Goal: Register for event/course

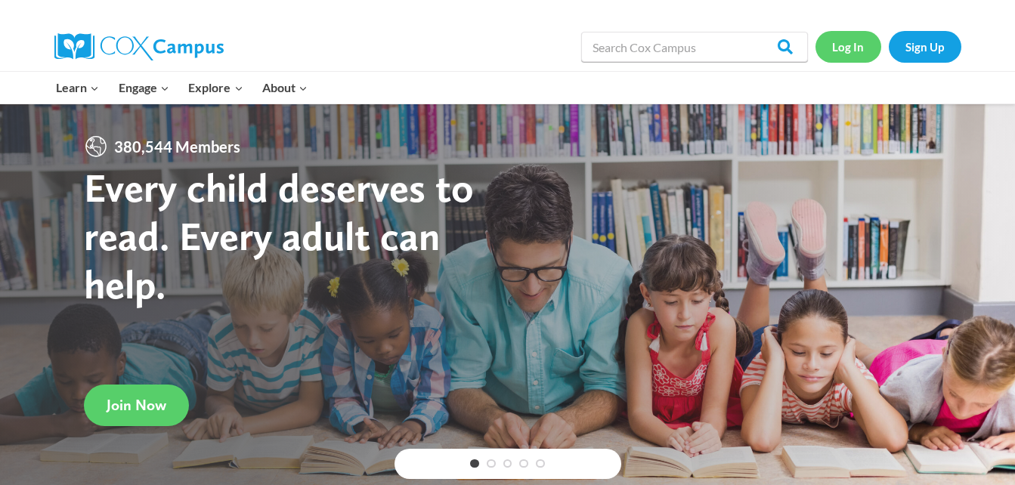
click at [851, 55] on link "Log In" at bounding box center [848, 46] width 66 height 31
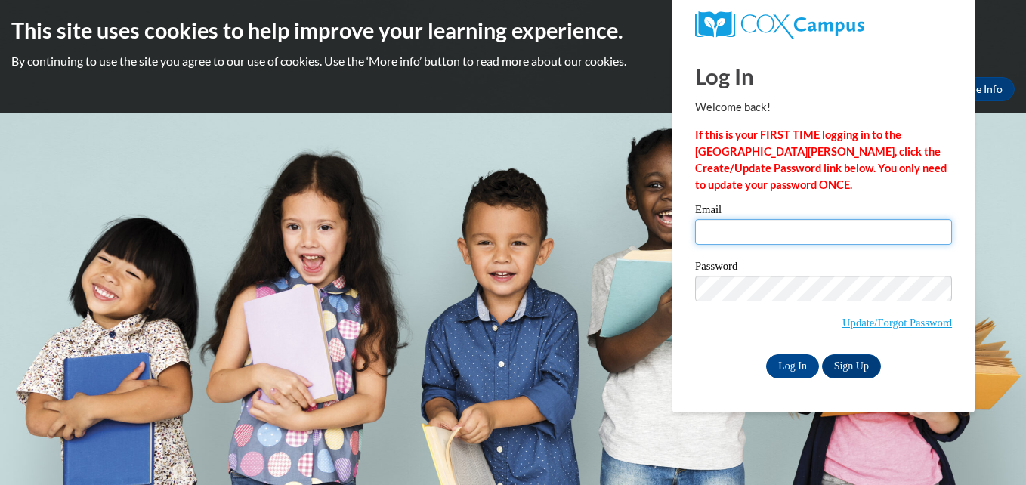
click at [744, 226] on input "Email" at bounding box center [823, 232] width 257 height 26
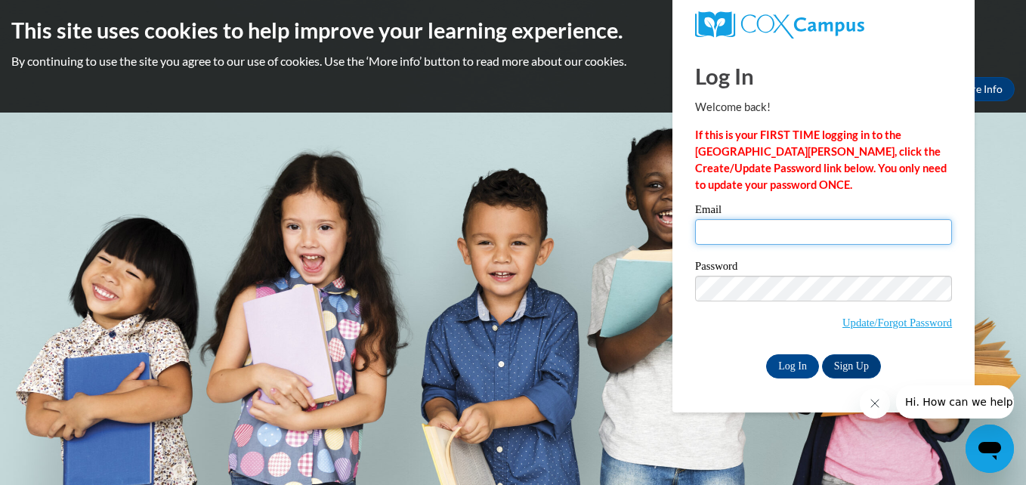
type input "[EMAIL_ADDRESS][DOMAIN_NAME]"
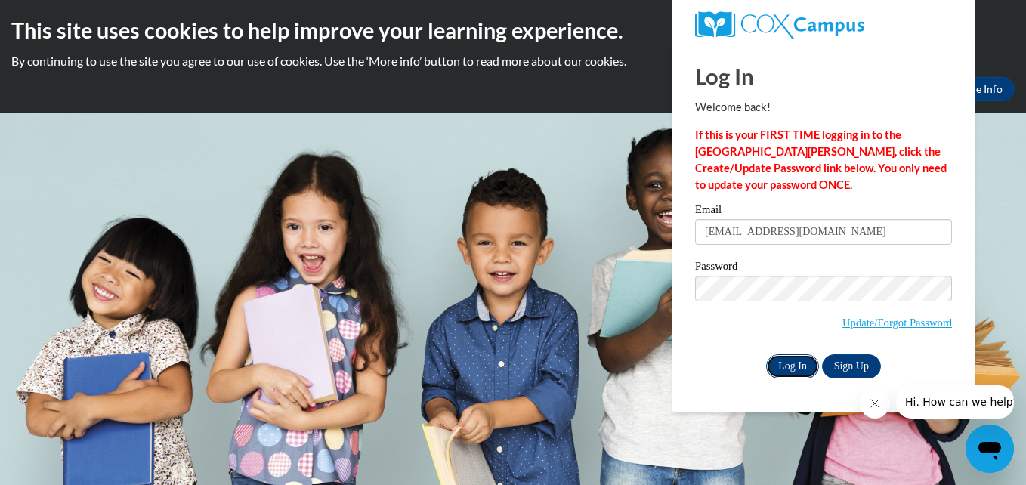
click at [787, 360] on input "Log In" at bounding box center [792, 366] width 53 height 24
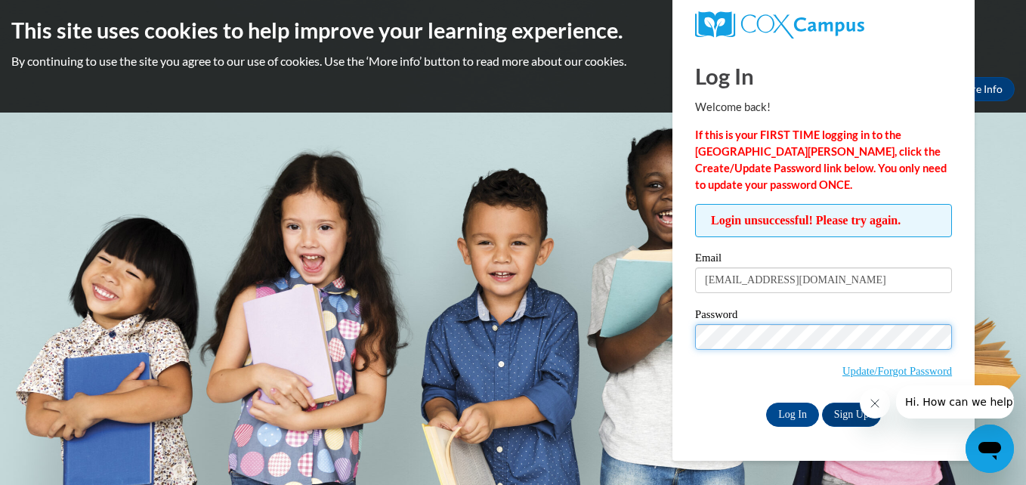
click at [766, 403] on input "Log In" at bounding box center [792, 415] width 53 height 24
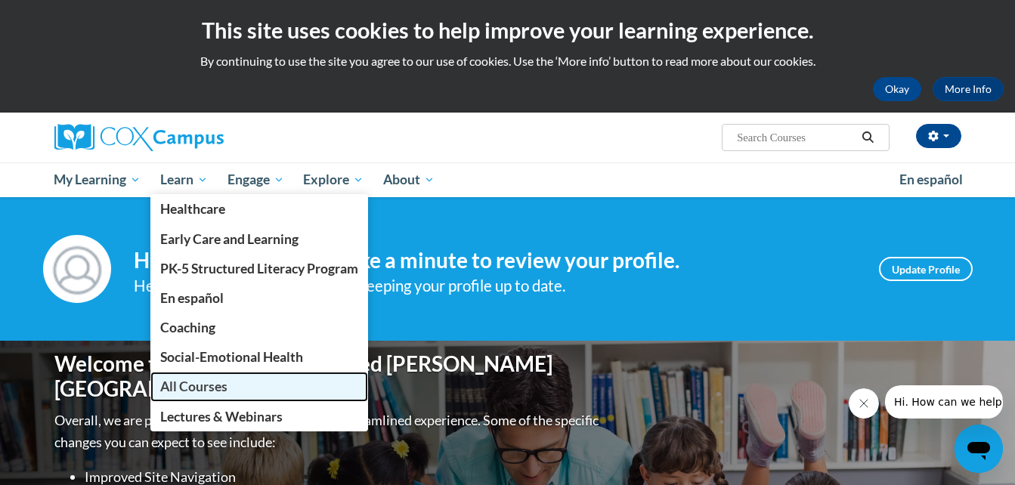
click at [200, 382] on span "All Courses" at bounding box center [193, 387] width 67 height 16
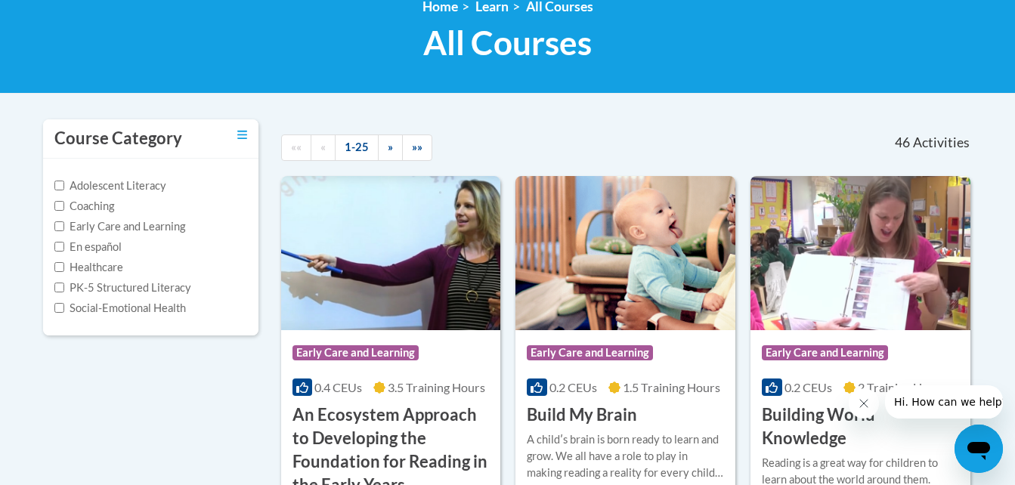
scroll to position [258, 0]
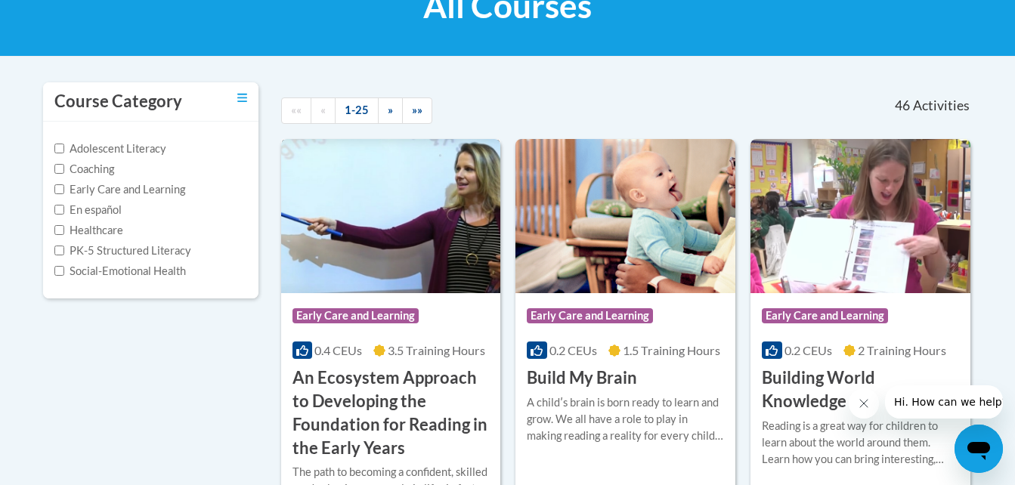
click at [353, 315] on span "Early Care and Learning" at bounding box center [355, 315] width 126 height 15
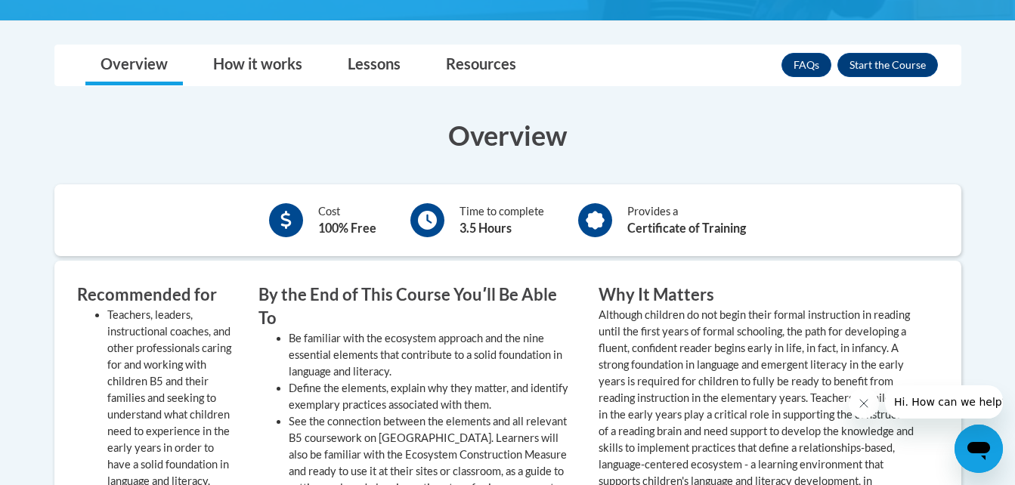
scroll to position [564, 0]
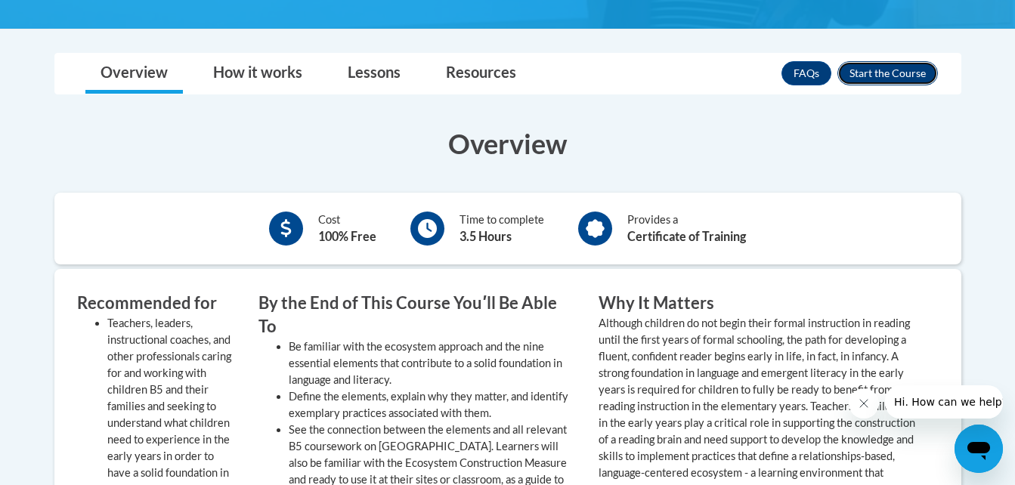
click at [891, 76] on button "Enroll" at bounding box center [887, 73] width 101 height 24
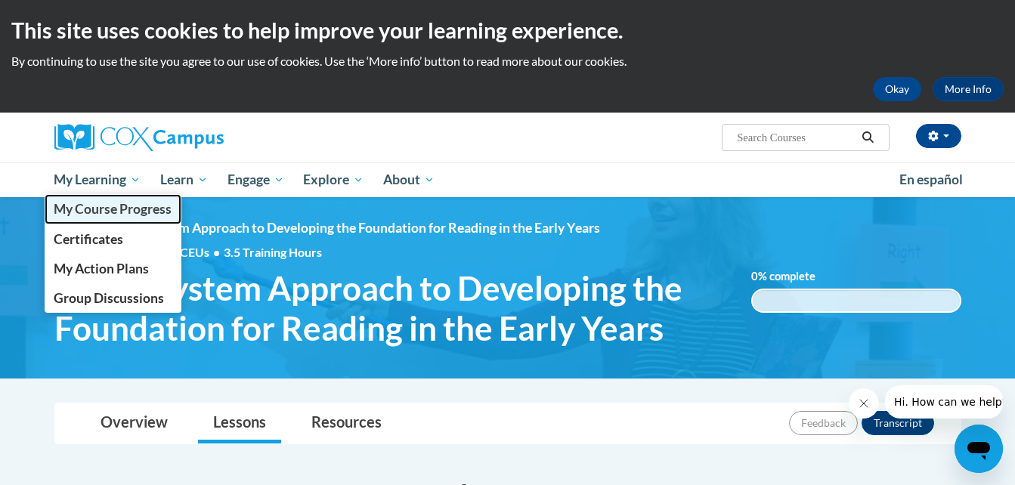
click at [94, 209] on span "My Course Progress" at bounding box center [113, 209] width 118 height 16
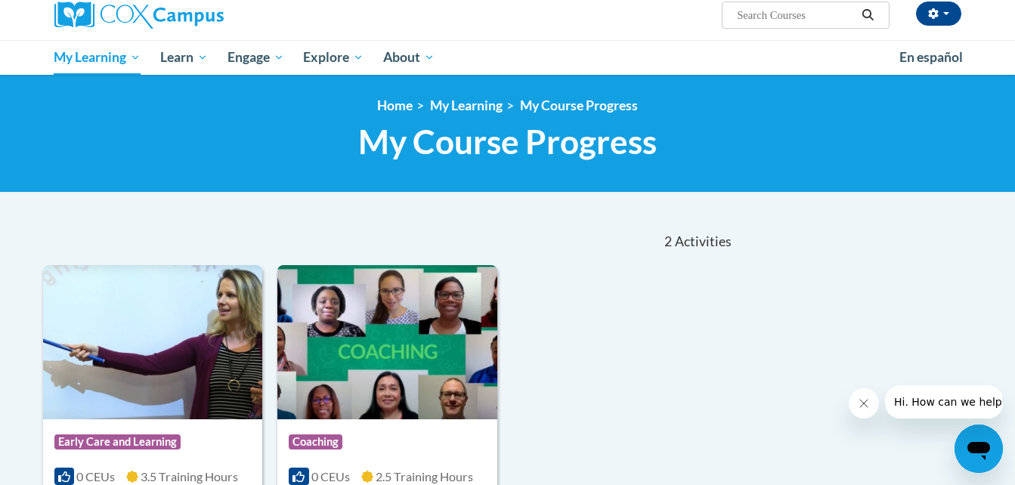
scroll to position [100, 0]
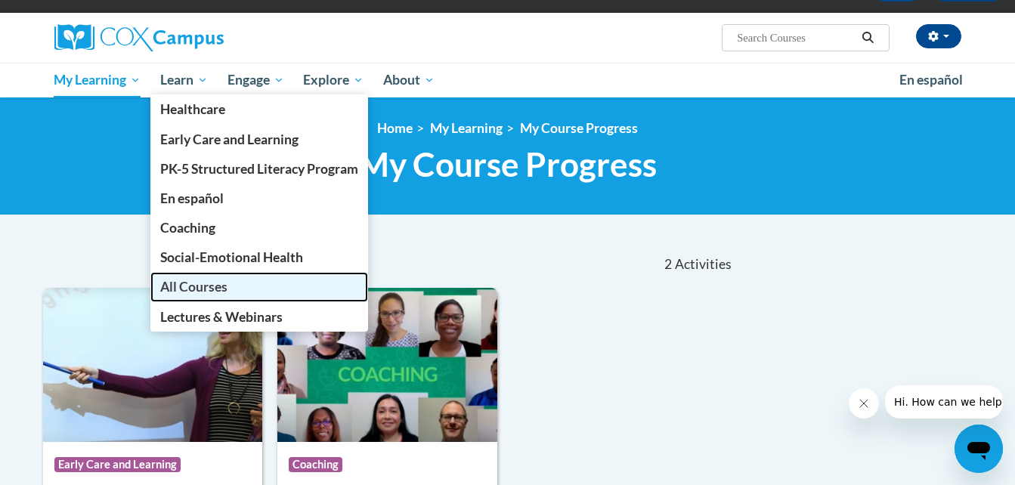
click at [187, 295] on link "All Courses" at bounding box center [259, 286] width 218 height 29
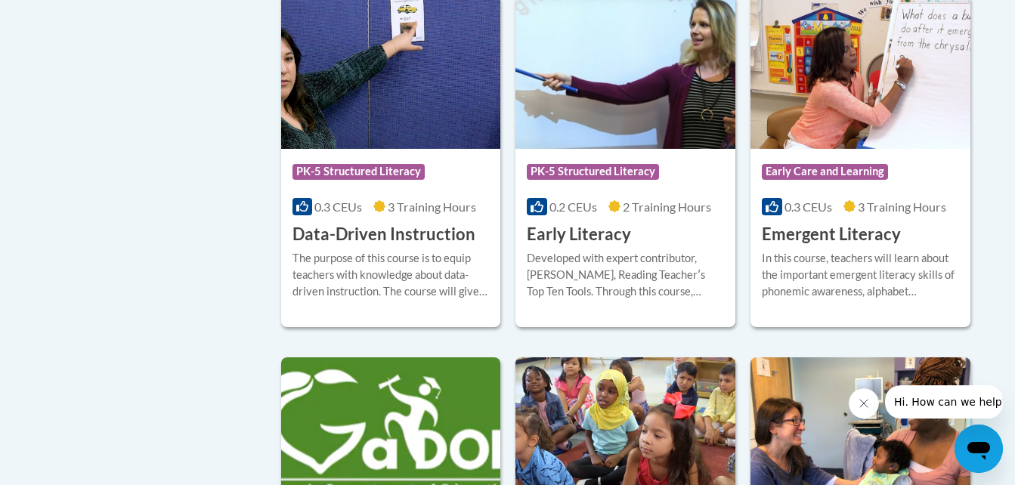
scroll to position [1660, 0]
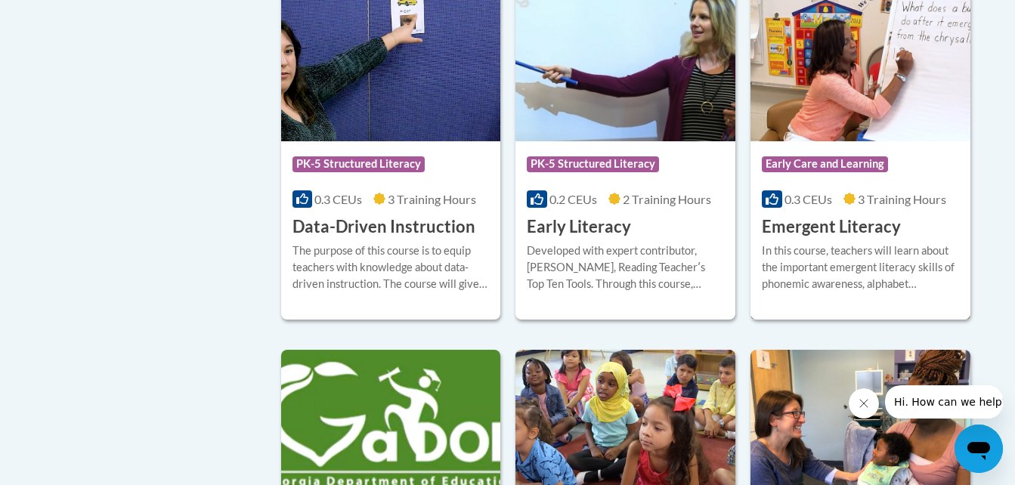
click at [922, 169] on div "Course Category: Early Care and Learning 0.3 CEUs 3 Training Hours COURSE Emerg…" at bounding box center [860, 189] width 220 height 97
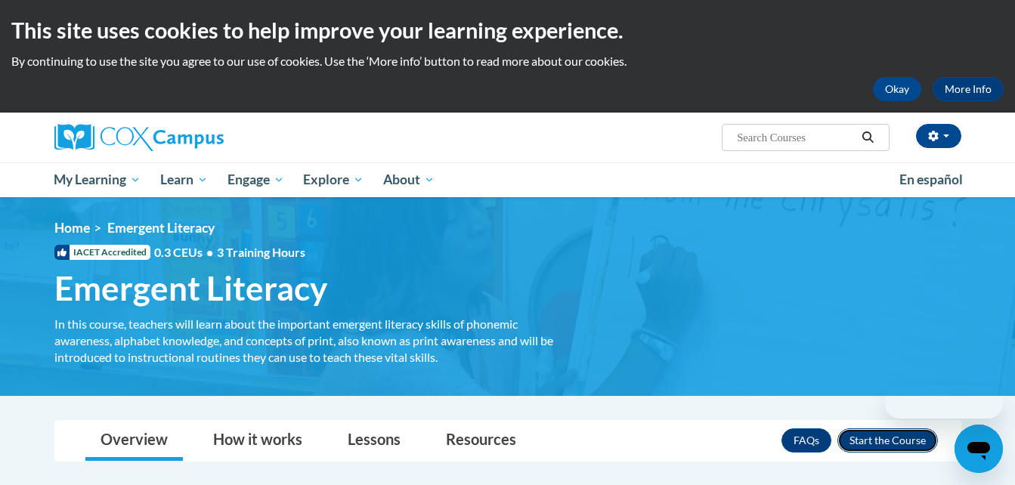
click at [889, 441] on button "Enroll" at bounding box center [887, 440] width 101 height 24
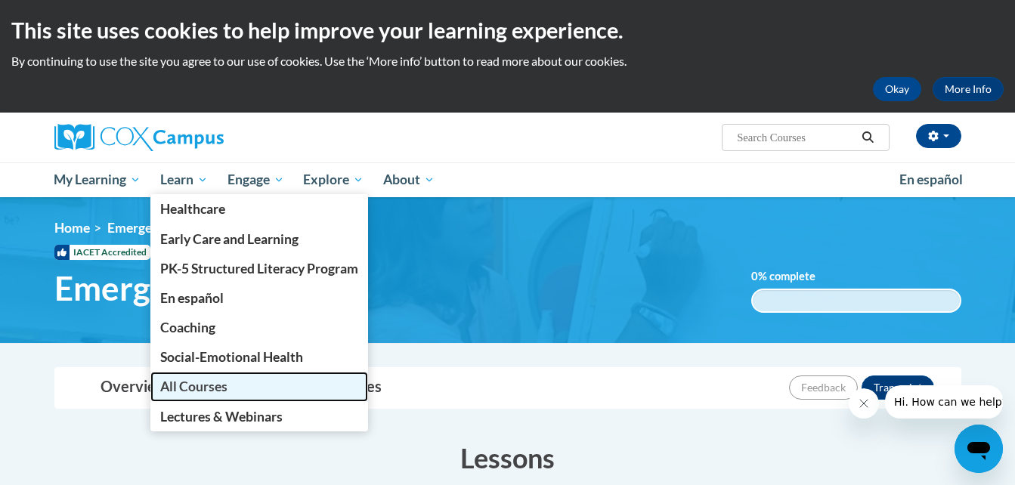
click at [183, 376] on link "All Courses" at bounding box center [259, 386] width 218 height 29
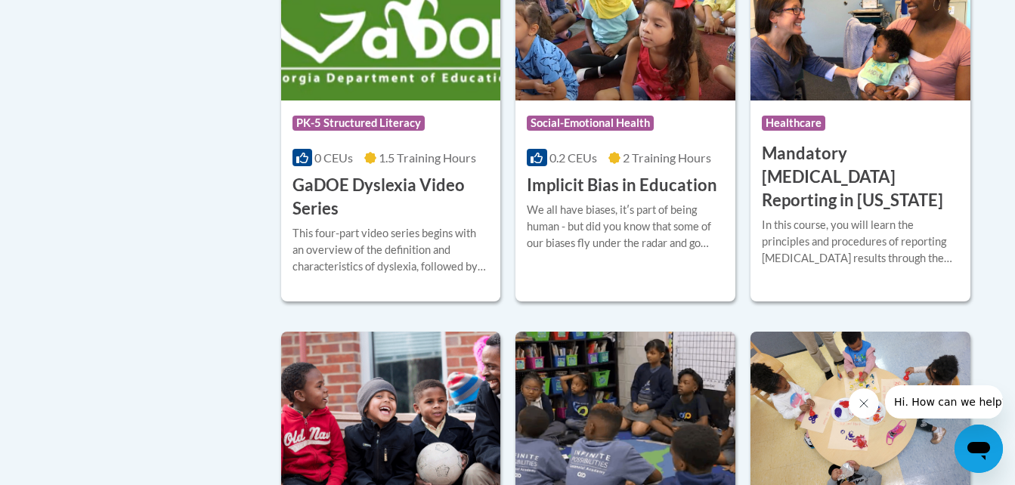
scroll to position [2056, 0]
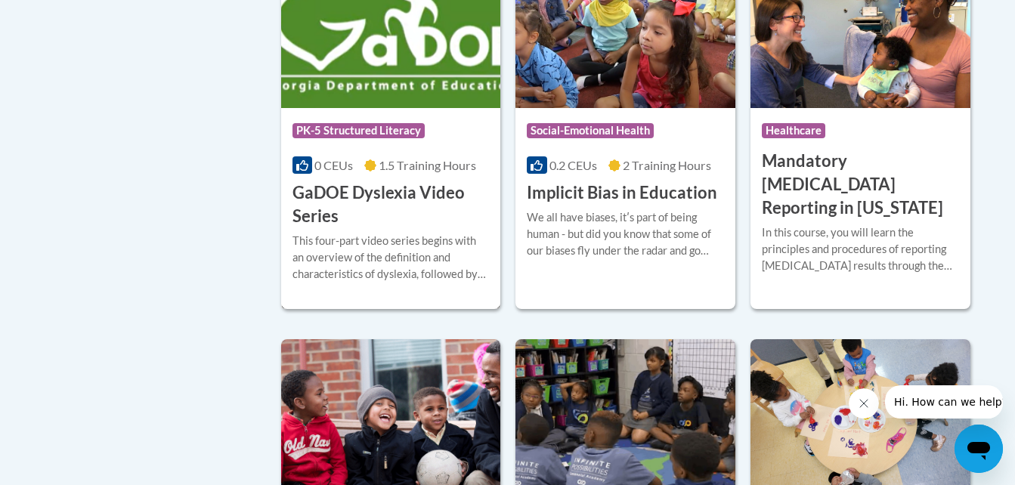
click at [482, 150] on div "Course Category: PK-5 Structured Literacy" at bounding box center [390, 133] width 197 height 34
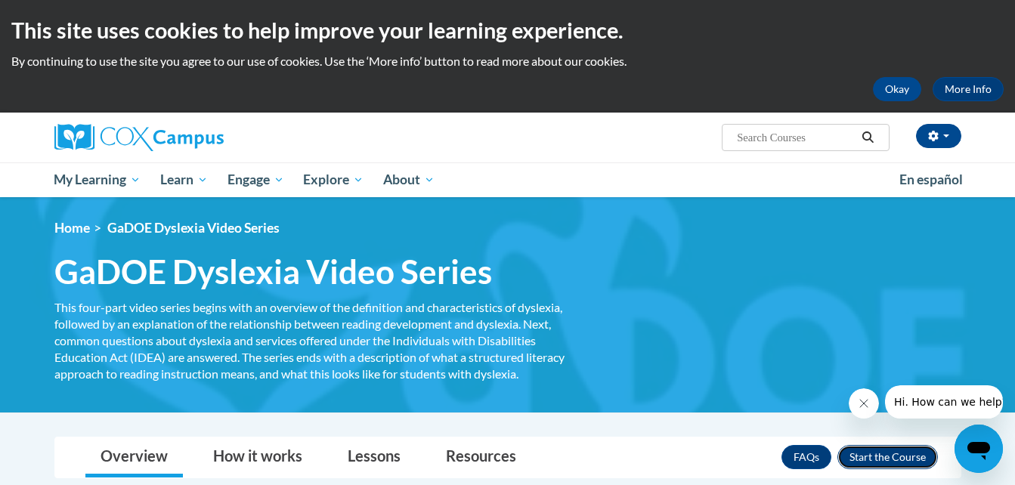
click at [898, 453] on button "Enroll" at bounding box center [887, 457] width 101 height 24
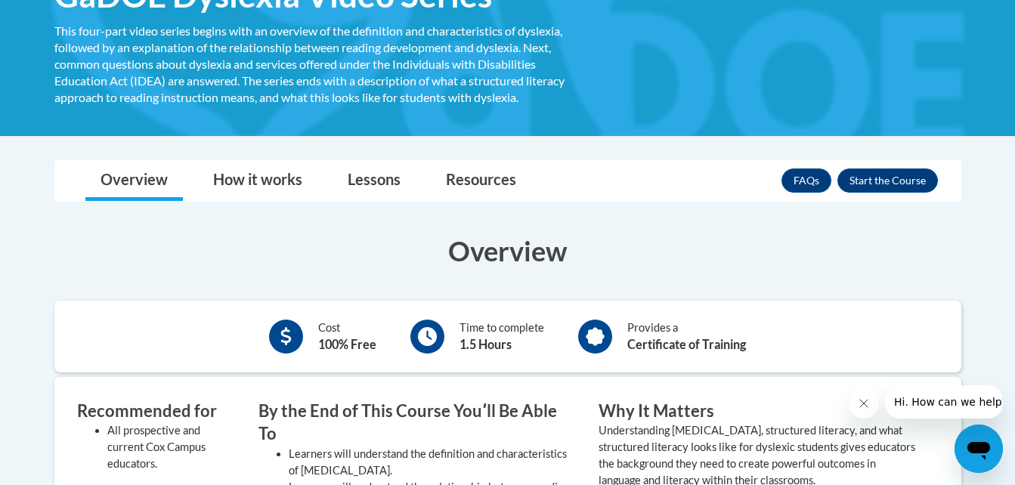
scroll to position [274, 0]
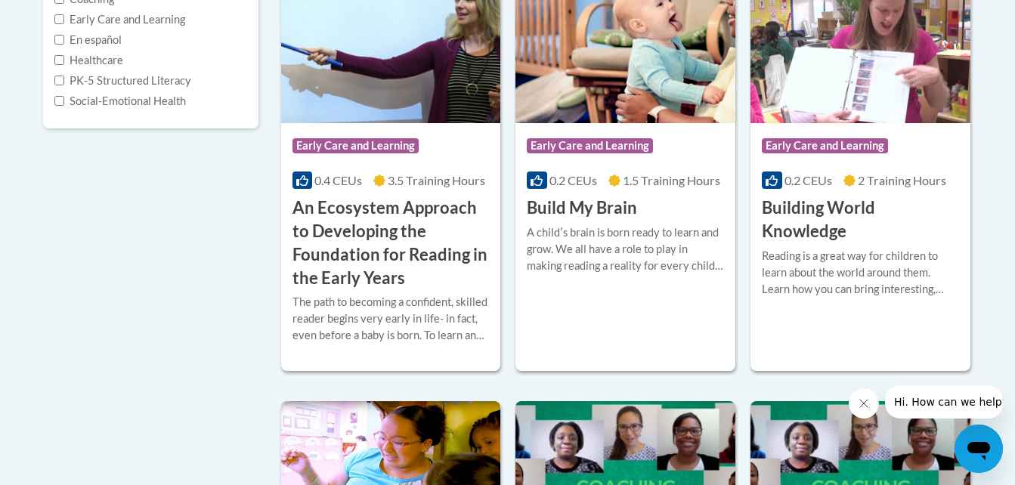
scroll to position [413, 0]
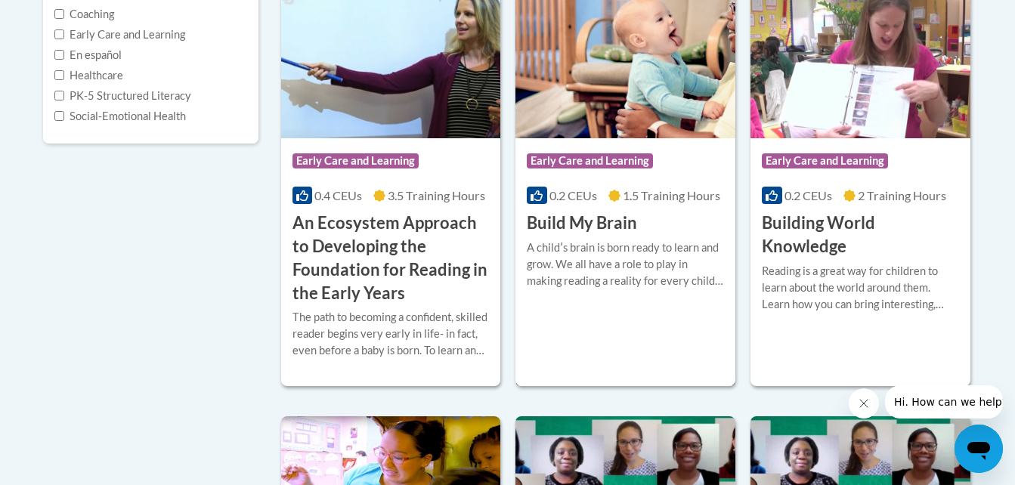
click at [648, 104] on img at bounding box center [625, 61] width 220 height 154
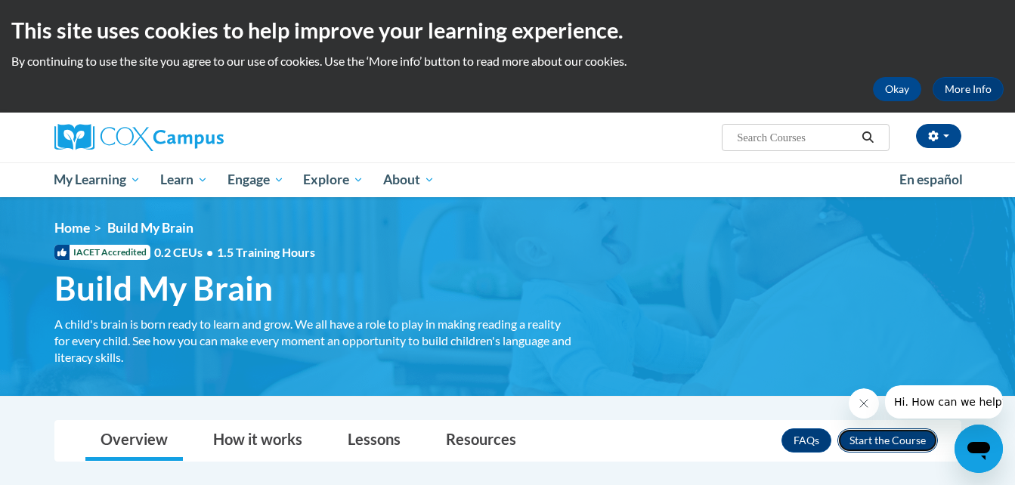
click at [905, 438] on button "Enroll" at bounding box center [887, 440] width 101 height 24
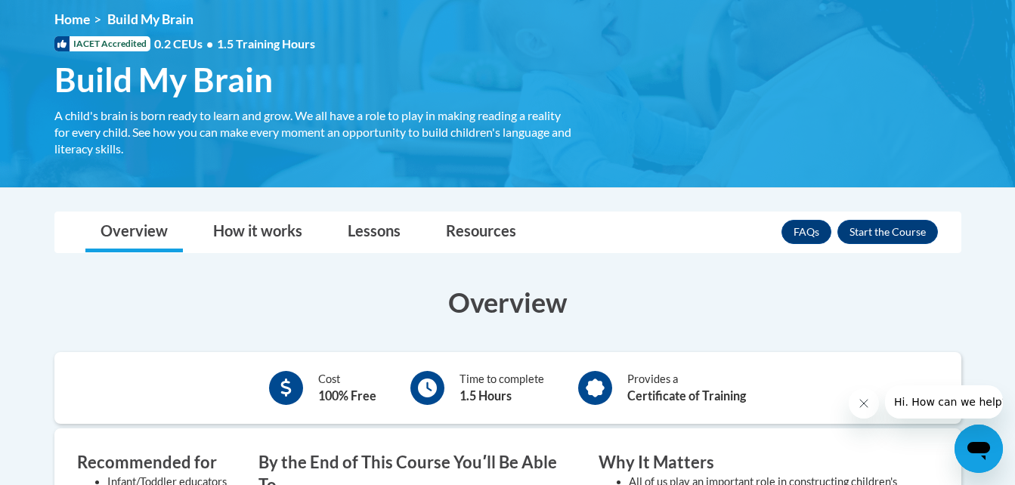
scroll to position [203, 0]
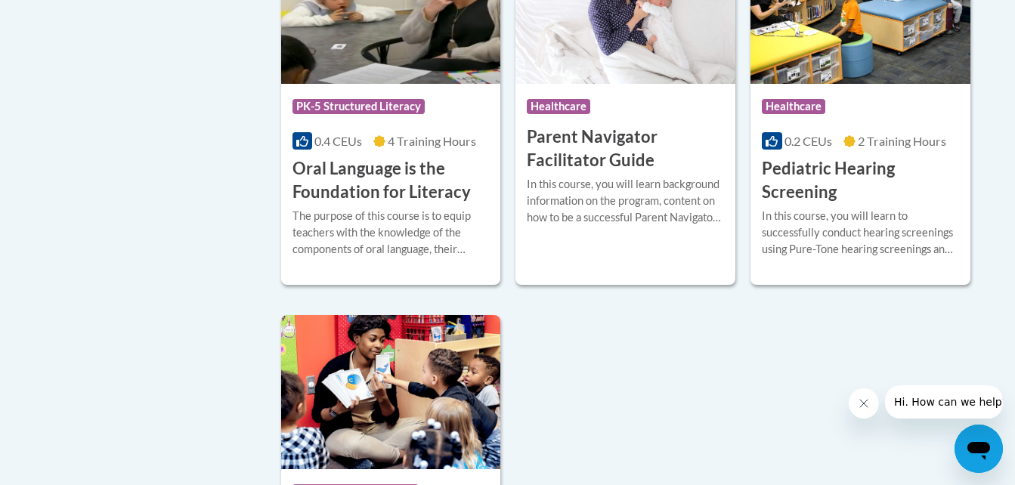
scroll to position [3300, 0]
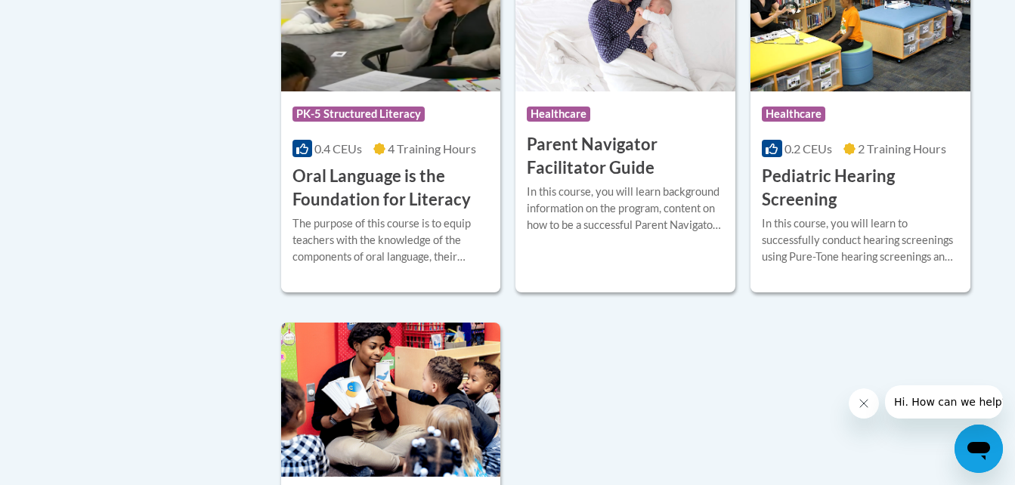
drag, startPoint x: 1022, startPoint y: 93, endPoint x: 30, endPoint y: 0, distance: 995.8
click at [388, 116] on div "Course Category: PK-5 Structured Literacy 0.4 CEUs 4 Training Hours COURSE Oral…" at bounding box center [391, 151] width 220 height 120
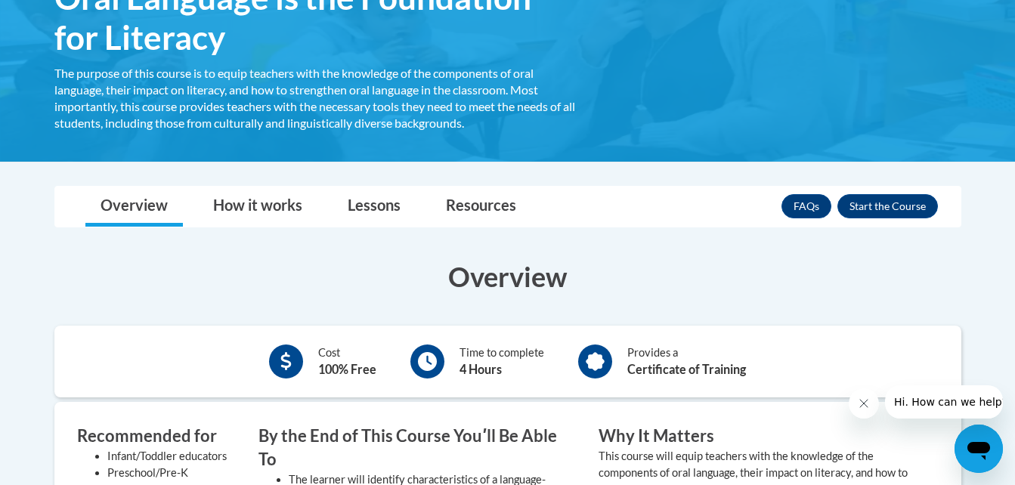
scroll to position [283, 0]
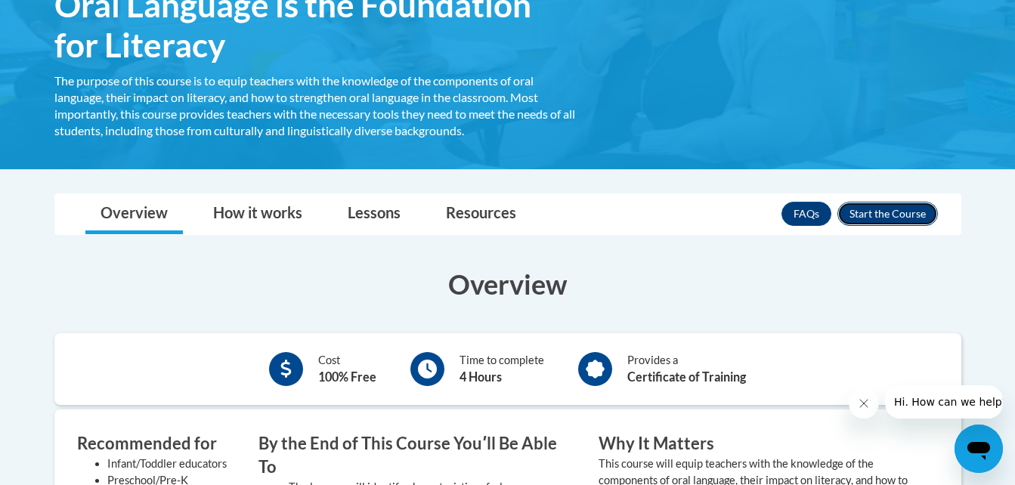
click at [904, 214] on button "Enroll" at bounding box center [887, 214] width 101 height 24
